Goal: Task Accomplishment & Management: Manage account settings

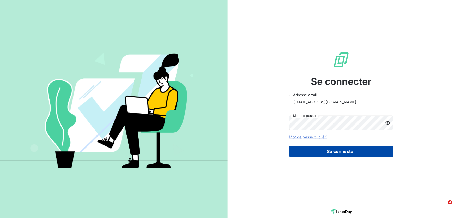
click at [334, 150] on button "Se connecter" at bounding box center [341, 151] width 104 height 11
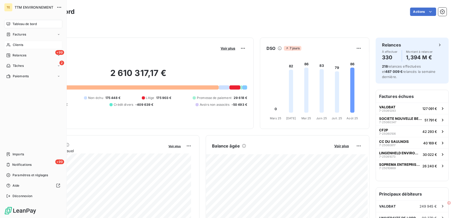
click at [20, 42] on div "Clients" at bounding box center [33, 45] width 58 height 8
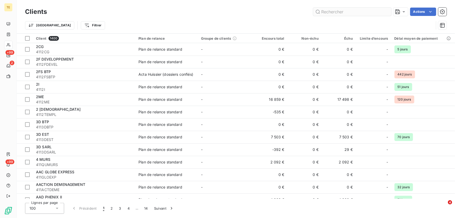
click at [334, 11] on input "text" at bounding box center [352, 12] width 78 height 8
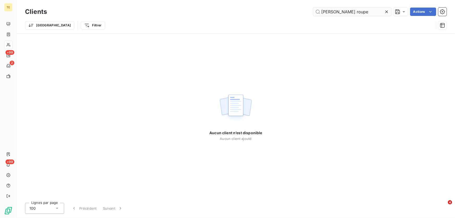
click at [330, 11] on input "[PERSON_NAME] roupe" at bounding box center [352, 12] width 78 height 8
drag, startPoint x: 329, startPoint y: 11, endPoint x: 321, endPoint y: 11, distance: 8.1
click at [321, 11] on input "[PERSON_NAME] groupe" at bounding box center [352, 12] width 78 height 8
click at [326, 10] on input "FEH groupe" at bounding box center [352, 12] width 78 height 8
drag, startPoint x: 325, startPoint y: 10, endPoint x: 300, endPoint y: 8, distance: 25.1
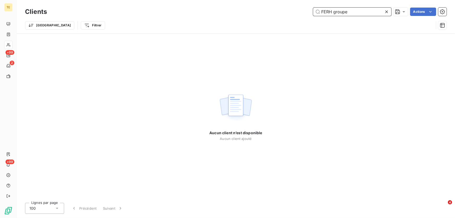
click at [300, 8] on div "FERH groupe Actions" at bounding box center [250, 12] width 394 height 8
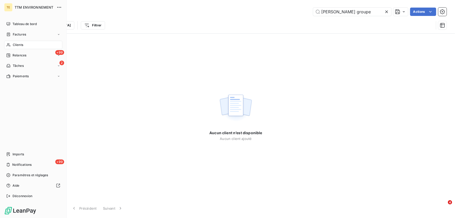
click at [18, 44] on span "Clients" at bounding box center [18, 45] width 10 height 5
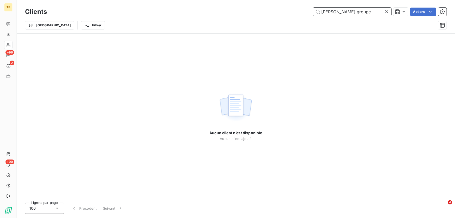
click at [352, 10] on input "[PERSON_NAME] groupe" at bounding box center [352, 12] width 78 height 8
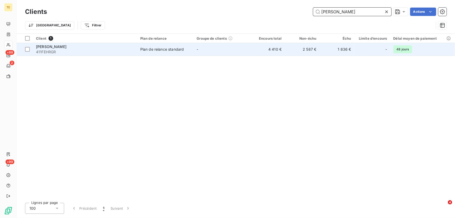
type input "[PERSON_NAME]"
click at [46, 50] on span "411FEHRGR" at bounding box center [85, 51] width 98 height 5
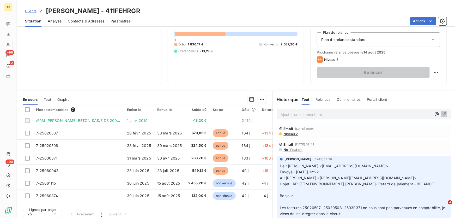
scroll to position [57, 0]
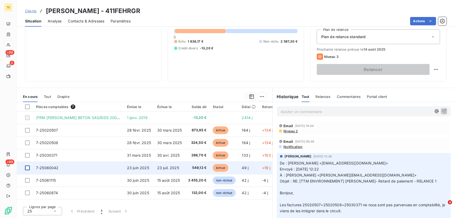
click at [26, 167] on div at bounding box center [27, 167] width 5 height 5
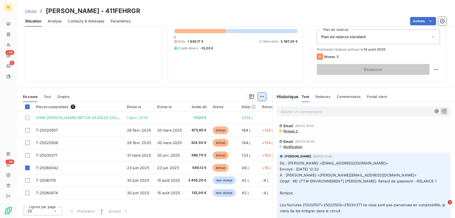
click at [258, 96] on html "TE +99 2 +99 Clients [PERSON_NAME] - 411FEHRGR Situation Analyse Contacts & Adr…" at bounding box center [227, 109] width 455 height 218
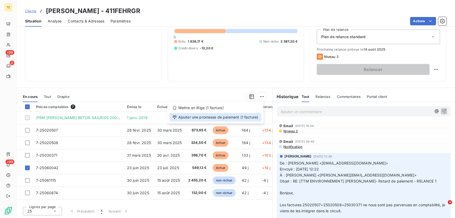
click at [212, 117] on div "Ajouter une promesse de paiement (1 facture)" at bounding box center [216, 117] width 92 height 8
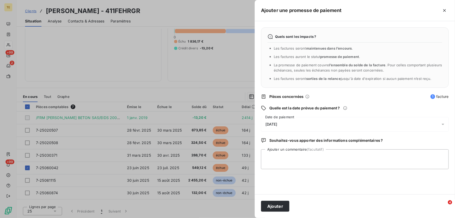
click at [277, 125] on span "[DATE]" at bounding box center [272, 124] width 12 height 4
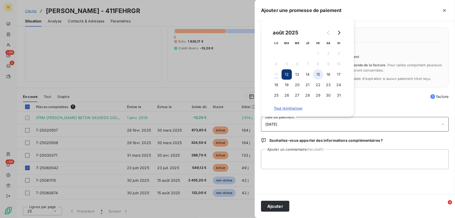
click at [317, 74] on button "15" at bounding box center [318, 74] width 10 height 10
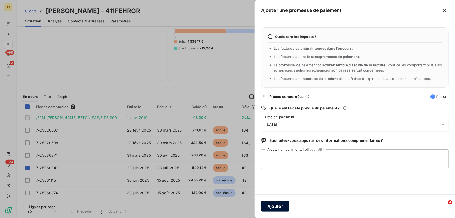
click at [279, 206] on button "Ajouter" at bounding box center [275, 206] width 28 height 11
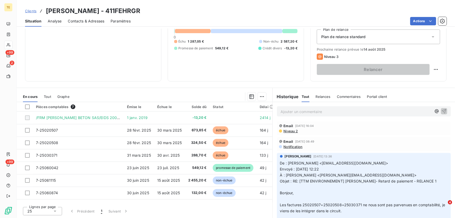
click at [295, 110] on p "Ajouter un commentaire ﻿" at bounding box center [356, 111] width 151 height 7
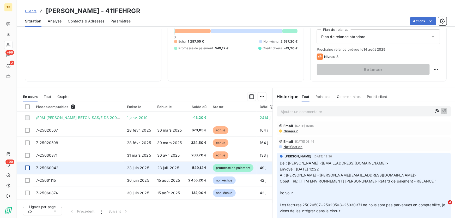
click at [27, 167] on div at bounding box center [27, 167] width 5 height 5
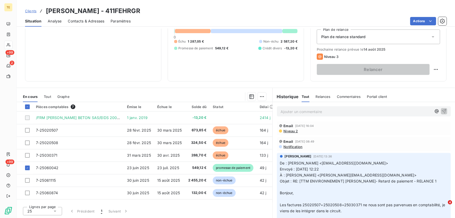
click at [284, 110] on p "Ajouter un commentaire ﻿" at bounding box center [356, 111] width 151 height 7
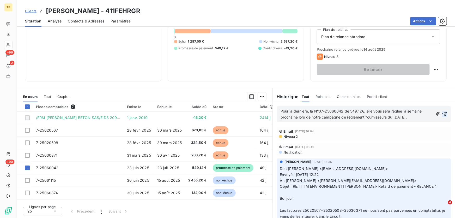
click at [442, 113] on icon "button" at bounding box center [444, 113] width 5 height 5
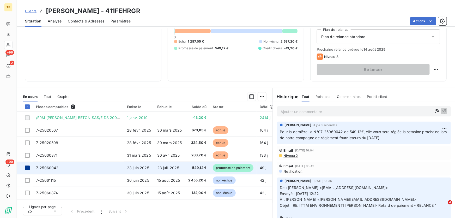
click at [27, 168] on icon at bounding box center [27, 167] width 3 height 3
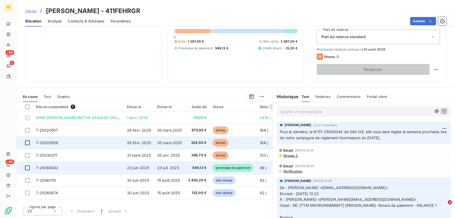
click at [29, 142] on div at bounding box center [27, 142] width 5 height 5
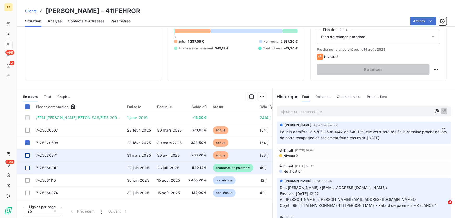
click at [26, 156] on div at bounding box center [27, 155] width 5 height 5
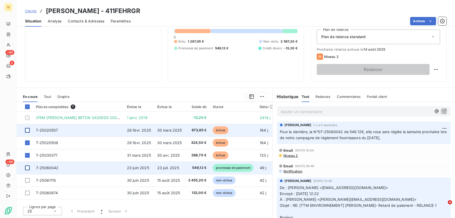
click at [27, 129] on div at bounding box center [27, 130] width 5 height 5
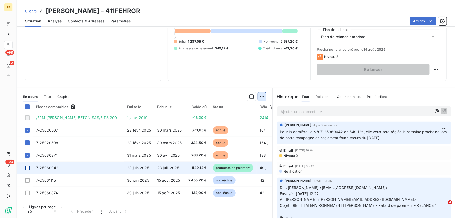
click at [263, 97] on html "TE +99 2 +99 Clients [PERSON_NAME] - 411FEHRGR Situation Analyse Contacts & Adr…" at bounding box center [227, 109] width 455 height 218
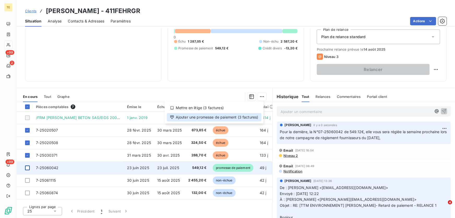
click at [238, 118] on div "Ajouter une promesse de paiement (3 factures)" at bounding box center [214, 117] width 95 height 8
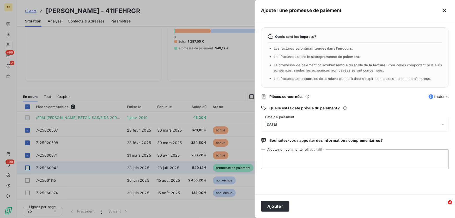
click at [274, 123] on span "[DATE]" at bounding box center [272, 124] width 12 height 4
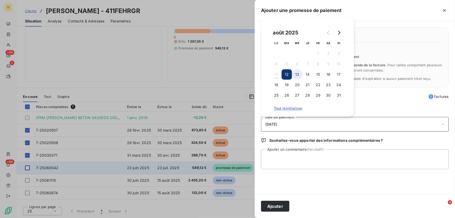
click at [298, 76] on button "13" at bounding box center [297, 74] width 10 height 10
click at [287, 74] on button "12" at bounding box center [287, 74] width 10 height 10
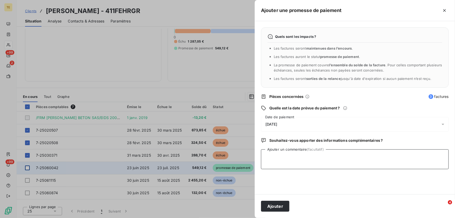
click at [276, 155] on textarea "Ajouter un commentaire (facultatif)" at bounding box center [355, 159] width 188 height 20
paste textarea "________________________________________ De: [PERSON_NAME] <[EMAIL_ADDRESS][DOM…"
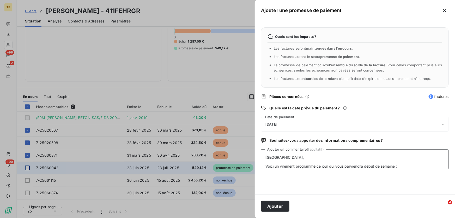
click at [325, 154] on textarea "________________________________________ De: [PERSON_NAME] <[EMAIL_ADDRESS][DOM…" at bounding box center [355, 159] width 188 height 20
click at [405, 167] on textarea "________________________________________ De: [PERSON_NAME] <[EMAIL_ADDRESS][DOM…" at bounding box center [355, 159] width 188 height 20
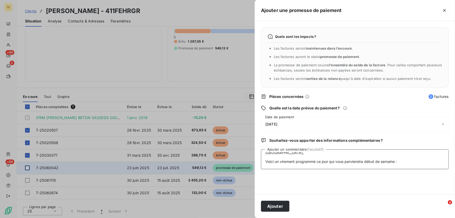
scroll to position [36, 0]
click at [296, 160] on textarea "________________________________________ De: [PERSON_NAME] <[EMAIL_ADDRESS][DOM…" at bounding box center [355, 159] width 188 height 20
click at [405, 162] on textarea "________________________________________ De: [PERSON_NAME] <[EMAIL_ADDRESS][DOM…" at bounding box center [355, 159] width 188 height 20
click at [400, 161] on textarea "________________________________________ De: [PERSON_NAME] <[EMAIL_ADDRESS][DOM…" at bounding box center [355, 159] width 188 height 20
drag, startPoint x: 401, startPoint y: 161, endPoint x: 405, endPoint y: 161, distance: 3.7
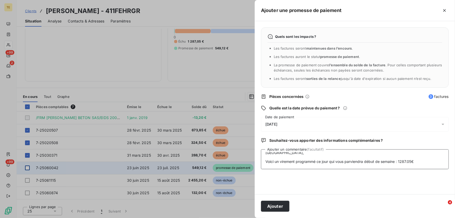
click at [401, 161] on textarea "________________________________________ De: [PERSON_NAME] <[EMAIL_ADDRESS][DOM…" at bounding box center [355, 159] width 188 height 20
click at [422, 162] on textarea "________________________________________ De: [PERSON_NAME] <[EMAIL_ADDRESS][DOM…" at bounding box center [355, 159] width 188 height 20
paste textarea "Pour la dernière, la N°07-25060042 de 549.12€, elle vous sera réglée la semaine…"
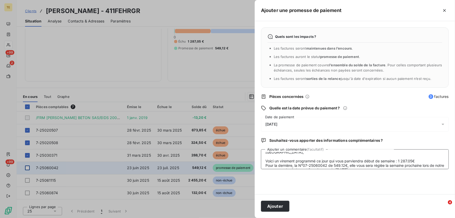
scroll to position [49, 0]
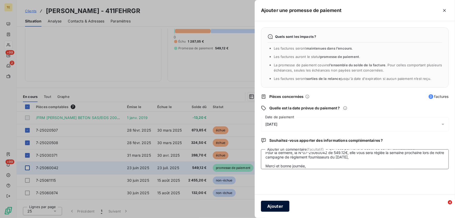
type textarea "________________________________________ De: [PERSON_NAME] <[EMAIL_ADDRESS][DOM…"
click at [274, 207] on button "Ajouter" at bounding box center [275, 206] width 28 height 11
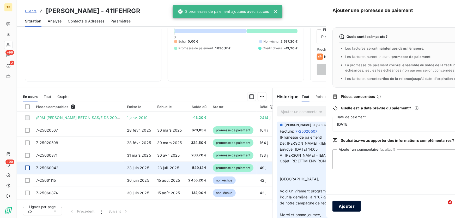
scroll to position [39, 0]
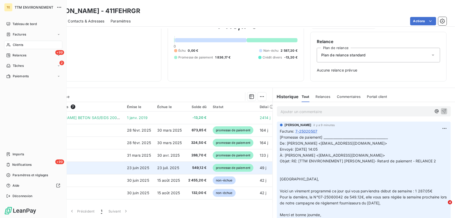
click at [17, 44] on span "Clients" at bounding box center [18, 45] width 10 height 5
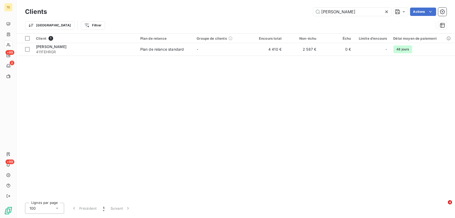
drag, startPoint x: 319, startPoint y: 11, endPoint x: 264, endPoint y: 11, distance: 54.8
click at [264, 11] on div "[PERSON_NAME] Actions" at bounding box center [250, 12] width 394 height 8
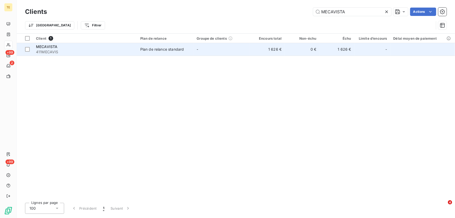
type input "MECAVISTA"
click at [45, 47] on span "MECAVISTA" at bounding box center [46, 46] width 21 height 4
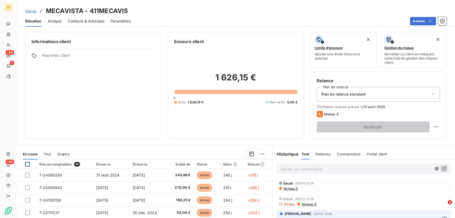
click at [26, 163] on div at bounding box center [27, 164] width 5 height 5
click at [261, 155] on html "TE +99 2 +99 Clients MECAVISTA - 411MECAVIS Situation Analyse Contacts & Adress…" at bounding box center [227, 109] width 455 height 218
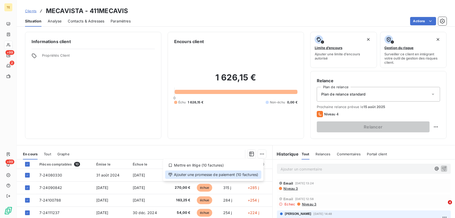
click at [186, 175] on div "Ajouter une promesse de paiement (10 factures)" at bounding box center [213, 174] width 96 height 8
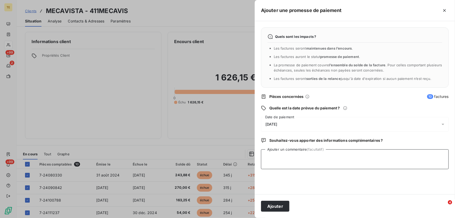
click at [272, 155] on textarea "Ajouter un commentaire (facultatif)" at bounding box center [355, 159] width 188 height 20
type textarea "Reçu le 08/08 copie de l'avis de VIRT n°50343"
click at [274, 206] on button "Ajouter" at bounding box center [275, 206] width 28 height 11
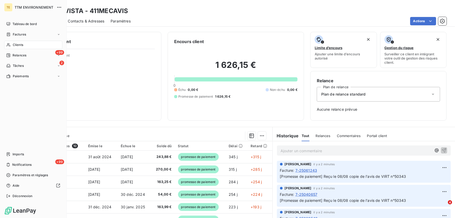
click at [21, 44] on span "Clients" at bounding box center [18, 45] width 10 height 5
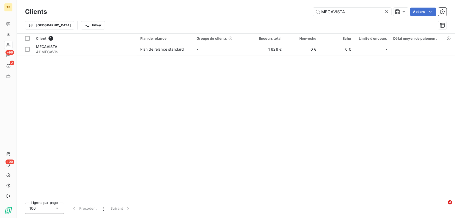
drag, startPoint x: 336, startPoint y: 13, endPoint x: 294, endPoint y: 15, distance: 42.3
click at [294, 15] on div "MECAVISTA Actions" at bounding box center [250, 12] width 394 height 8
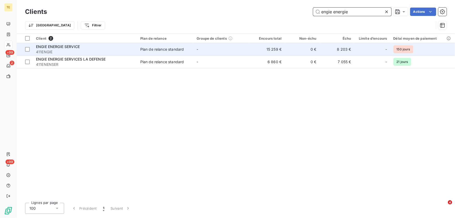
type input "engie energie"
click at [47, 47] on span "ENGIE ENERGIE SERVICE" at bounding box center [58, 46] width 44 height 4
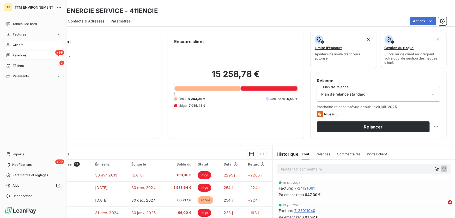
click at [22, 55] on span "Relances" at bounding box center [20, 55] width 14 height 5
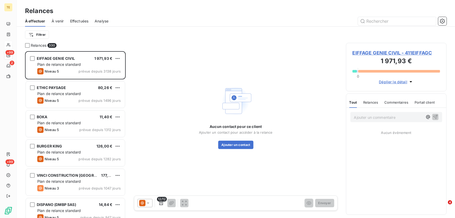
scroll to position [163, 97]
click at [373, 21] on input "text" at bounding box center [397, 21] width 78 height 8
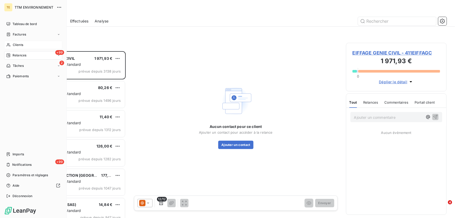
click at [18, 43] on span "Clients" at bounding box center [18, 45] width 10 height 5
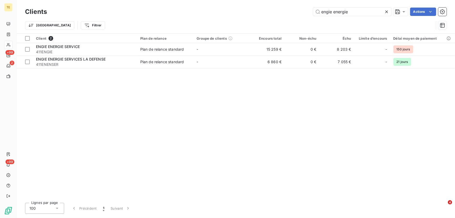
click at [389, 11] on icon at bounding box center [386, 11] width 5 height 5
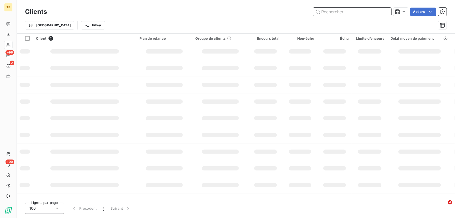
click at [372, 11] on input "text" at bounding box center [352, 12] width 78 height 8
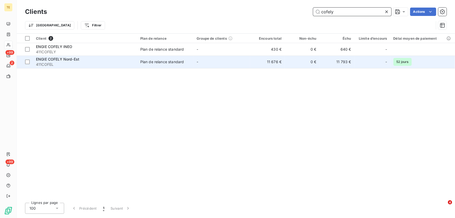
type input "cofely"
click at [69, 60] on span "ENGIE COFELY Nord-Est" at bounding box center [57, 59] width 43 height 4
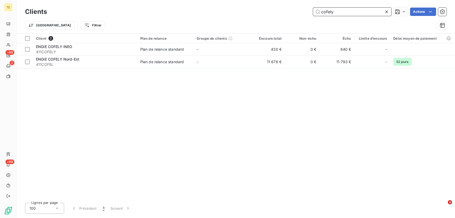
drag, startPoint x: 338, startPoint y: 11, endPoint x: 286, endPoint y: 6, distance: 52.1
click at [286, 6] on div "Clients cofely Actions" at bounding box center [236, 11] width 422 height 11
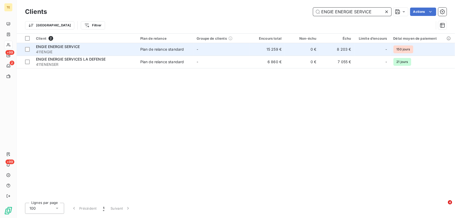
type input "ENGIE ENERGIE SERVICE"
click at [70, 45] on span "ENGIE ENERGIE SERVICE" at bounding box center [58, 46] width 44 height 4
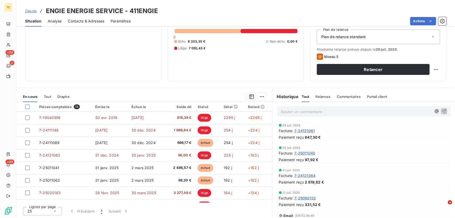
click at [135, 64] on div "Informations client Propriétés Client" at bounding box center [93, 27] width 136 height 107
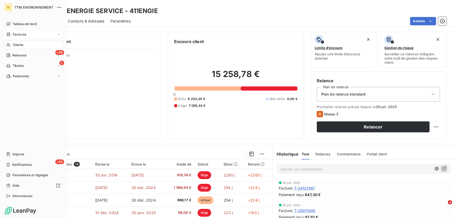
click at [23, 36] on span "Factures" at bounding box center [19, 34] width 13 height 5
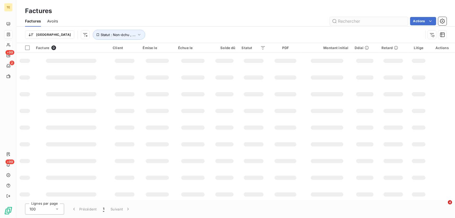
click at [350, 21] on input "text" at bounding box center [369, 21] width 78 height 8
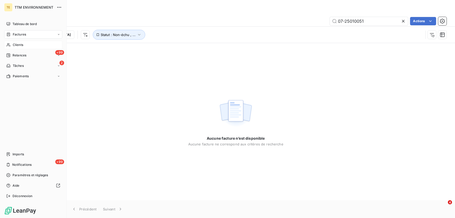
click at [17, 35] on span "Factures" at bounding box center [19, 34] width 13 height 5
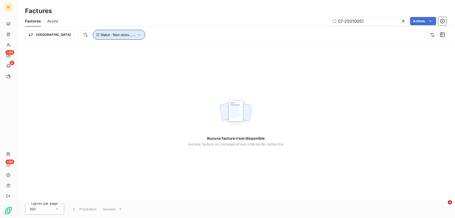
click at [137, 34] on icon "button" at bounding box center [139, 34] width 5 height 5
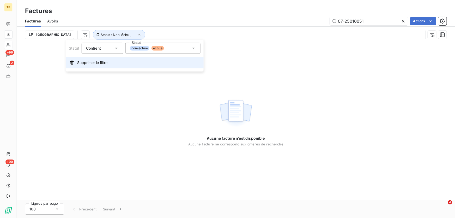
click at [80, 62] on span "Supprimer le filtre" at bounding box center [92, 62] width 30 height 5
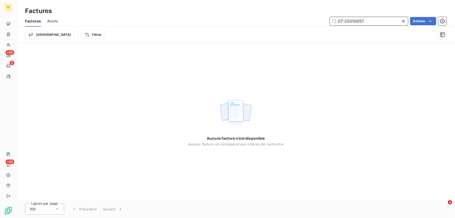
click at [341, 21] on input "07-25010051" at bounding box center [369, 21] width 78 height 8
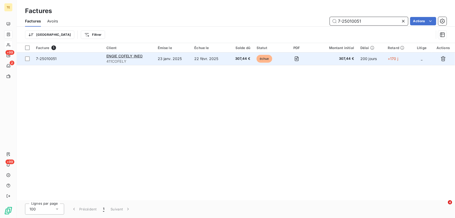
type input "7-25010051"
click at [43, 58] on span "7-25010051" at bounding box center [46, 58] width 21 height 4
drag, startPoint x: 44, startPoint y: 58, endPoint x: 31, endPoint y: 59, distance: 12.6
click at [31, 59] on tr "7-25010051 [PERSON_NAME] INEO 411COFELY [DATE] [DATE] 307,44 € échue 307,44 € 2…" at bounding box center [236, 58] width 439 height 13
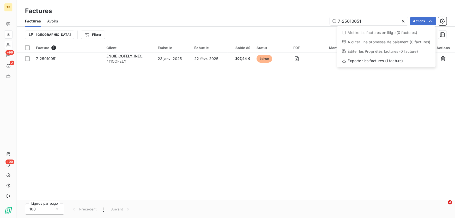
click at [29, 59] on html "TE +99 2 +99 Factures Factures Avoirs 7-25010051 Actions Mettre les factures en…" at bounding box center [227, 109] width 455 height 218
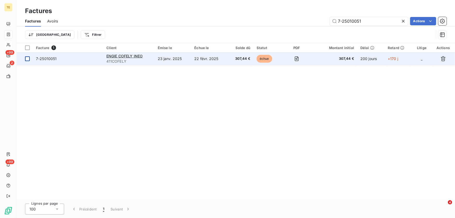
click at [26, 58] on div at bounding box center [27, 58] width 5 height 5
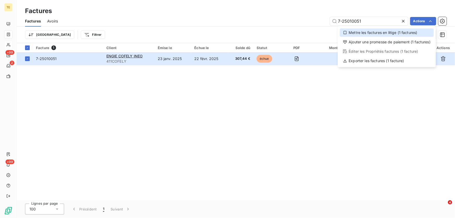
click at [374, 32] on div "Mettre les factures en litige (1 factures)" at bounding box center [387, 32] width 94 height 8
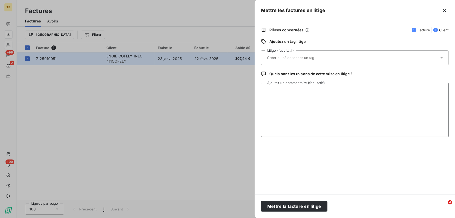
click at [274, 91] on textarea "Ajouter un commentaire (facultatif)" at bounding box center [355, 110] width 188 height 54
click at [282, 56] on input "text" at bounding box center [305, 57] width 76 height 5
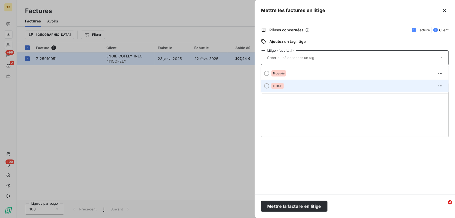
click at [274, 87] on span "LITIGE" at bounding box center [277, 85] width 9 height 3
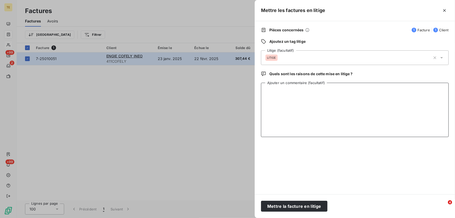
click at [271, 90] on textarea "Ajouter un commentaire (facultatif)" at bounding box center [355, 110] width 188 height 54
paste textarea "De: [EMAIL_ADDRESS][DOMAIN_NAME] <[DOMAIN_NAME][EMAIL_ADDRESS][DOMAIN_NAME]> En…"
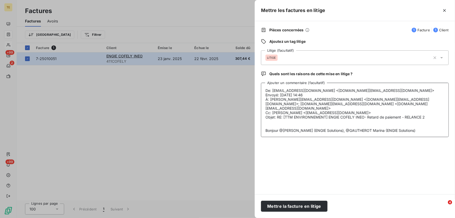
scroll to position [60, 0]
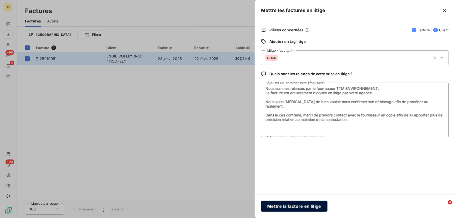
type textarea "De: [EMAIL_ADDRESS][DOMAIN_NAME] <[DOMAIN_NAME][EMAIL_ADDRESS][DOMAIN_NAME]> En…"
click at [291, 206] on button "Mettre la facture en litige" at bounding box center [294, 206] width 67 height 11
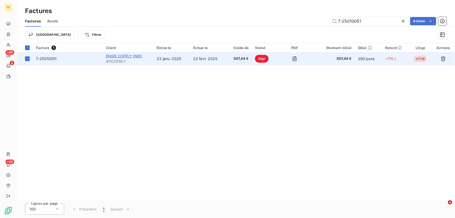
click at [125, 55] on span "ENGIE COFELY INEO" at bounding box center [124, 56] width 37 height 4
